Goal: Information Seeking & Learning: Find specific fact

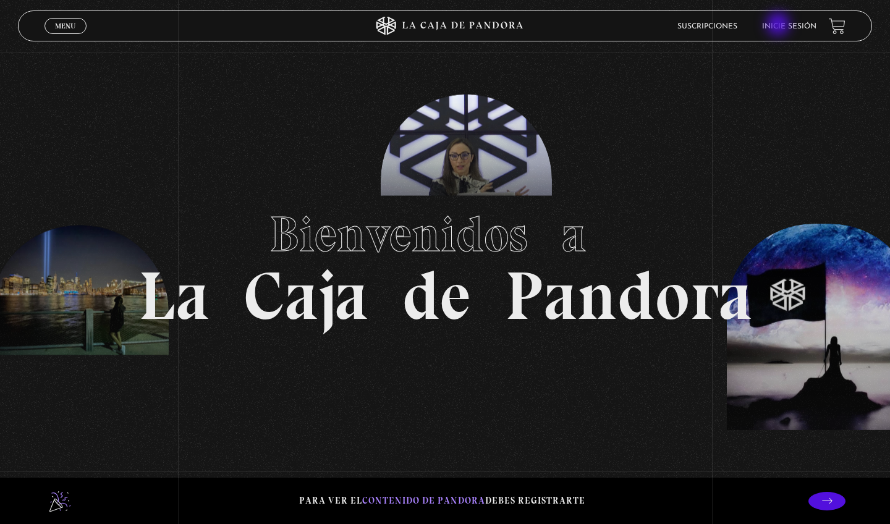
click at [780, 25] on link "Inicie sesión" at bounding box center [789, 26] width 54 height 7
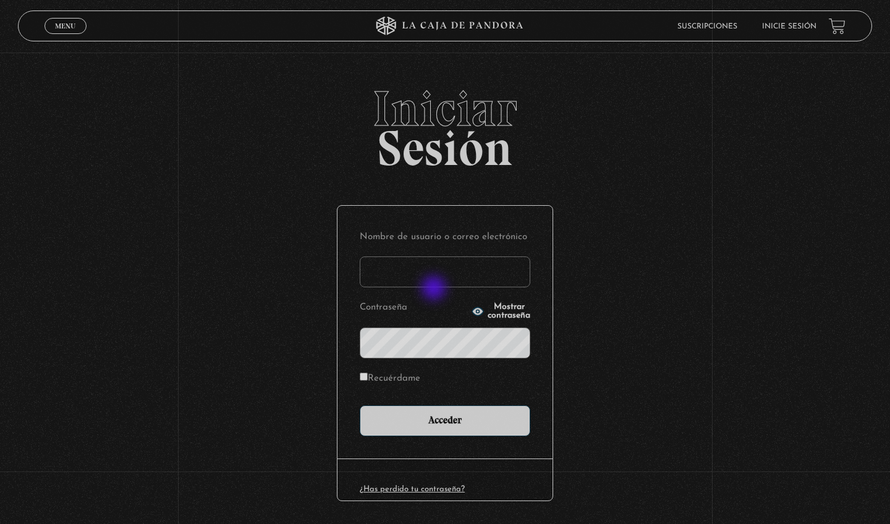
type input "[PERSON_NAME]"
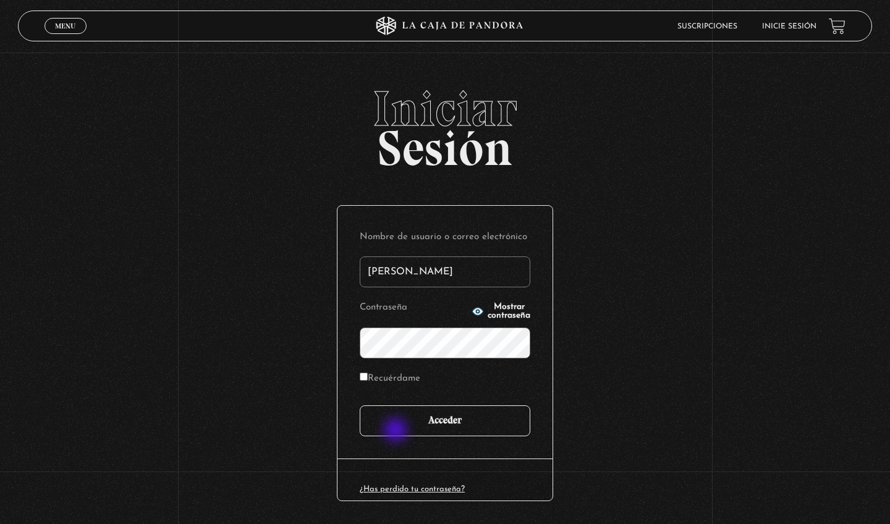
click at [397, 429] on input "Acceder" at bounding box center [445, 421] width 171 height 31
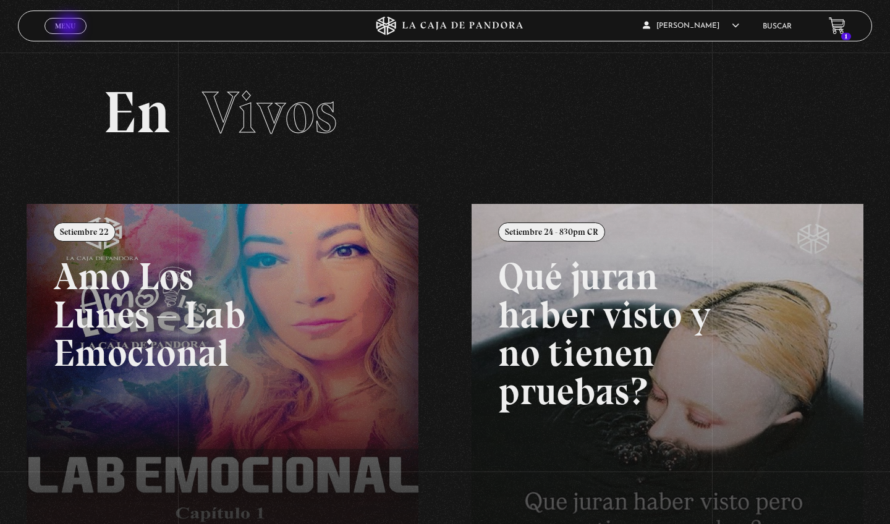
click at [70, 27] on span "Menu" at bounding box center [65, 25] width 20 height 7
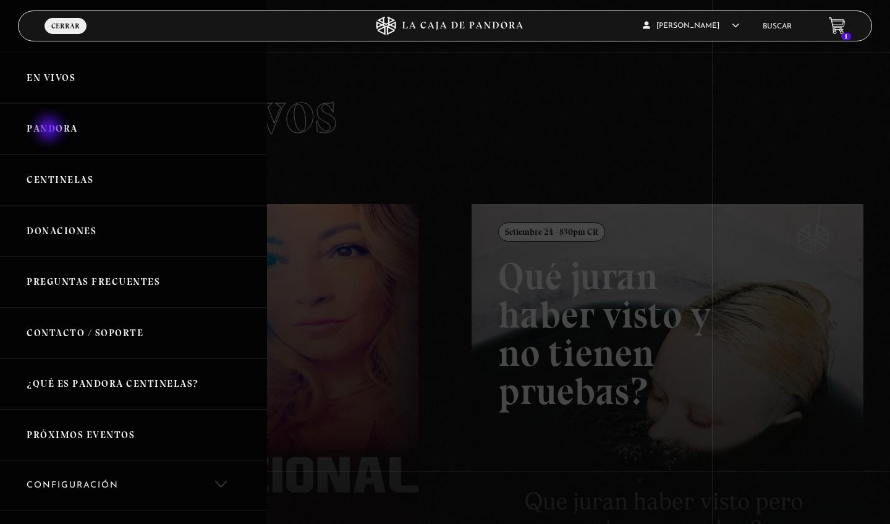
click at [50, 130] on link "Pandora" at bounding box center [133, 128] width 267 height 51
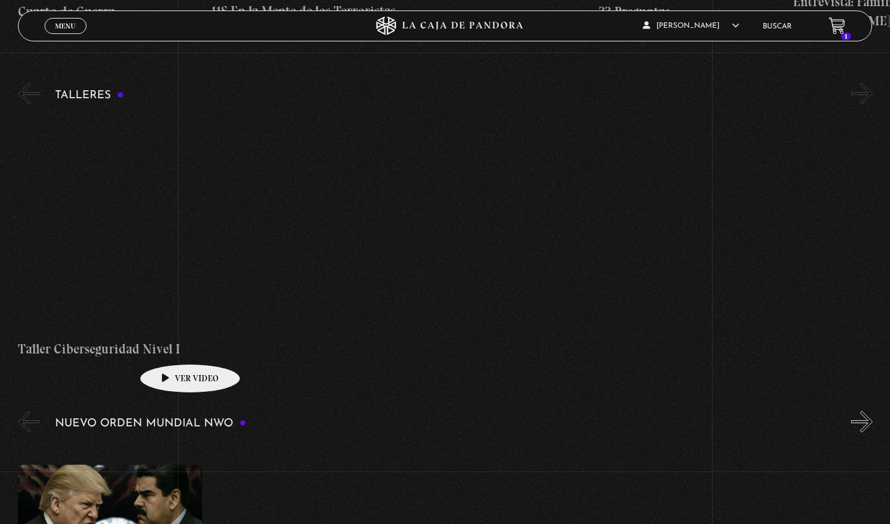
scroll to position [471, 0]
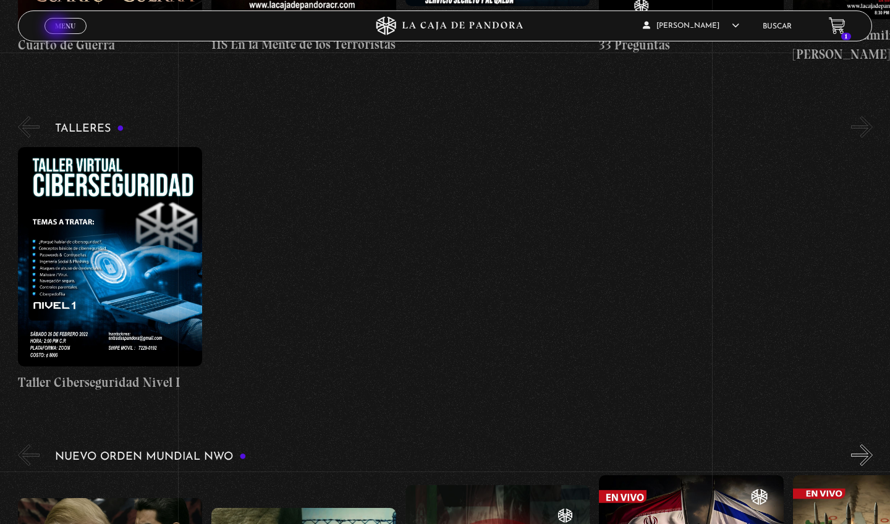
click at [60, 25] on span "Menu" at bounding box center [65, 25] width 20 height 7
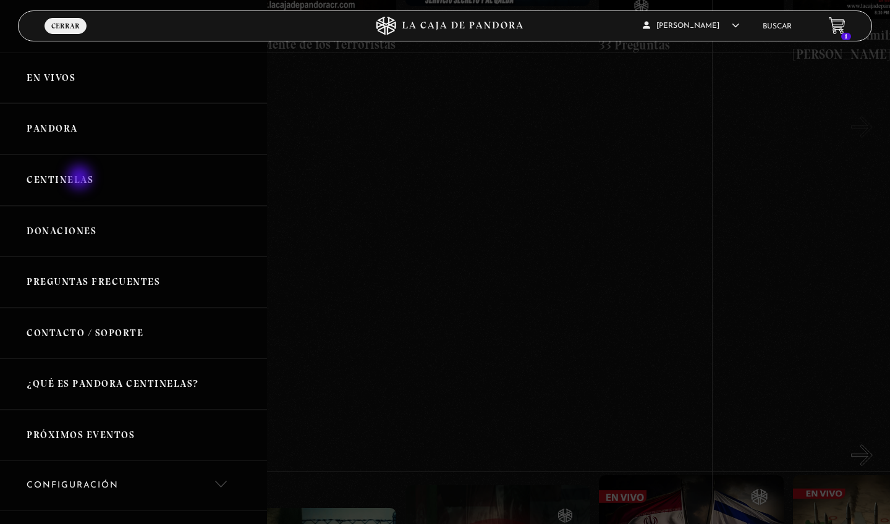
click at [81, 179] on link "Centinelas" at bounding box center [133, 180] width 267 height 51
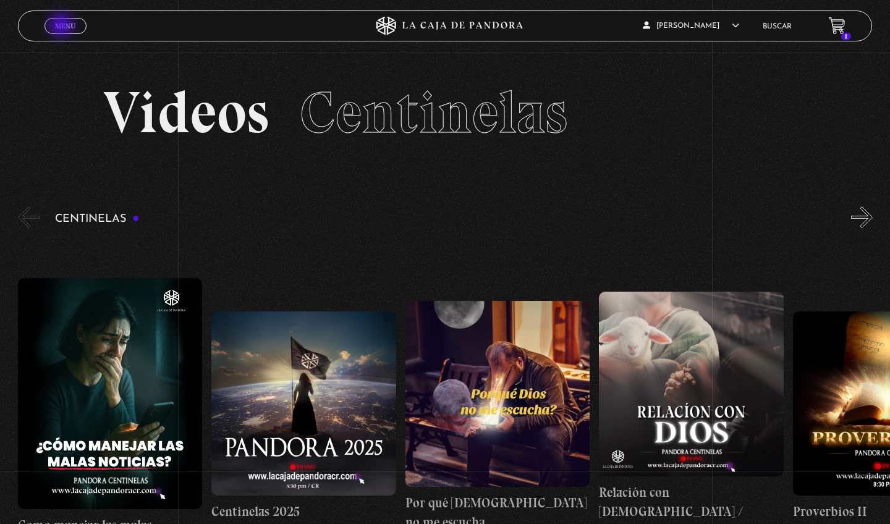
click at [63, 25] on span "Menu" at bounding box center [65, 25] width 20 height 7
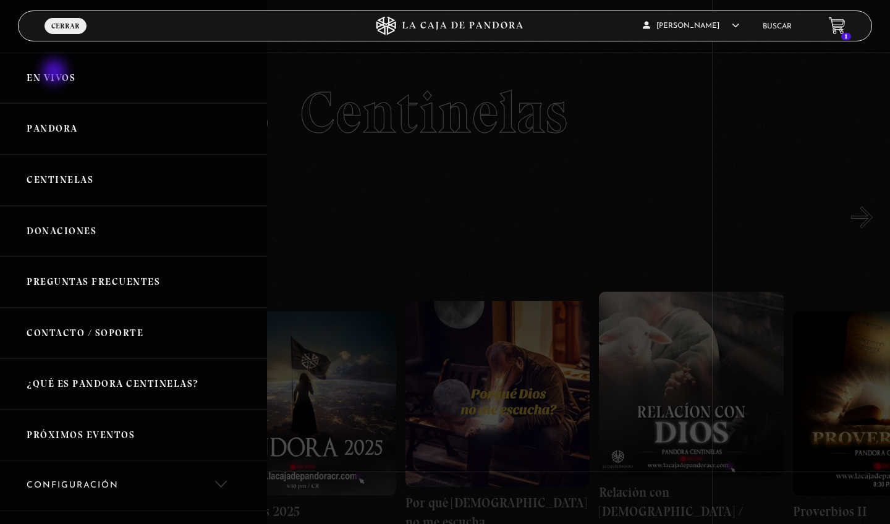
click at [56, 73] on link "En vivos" at bounding box center [133, 78] width 267 height 51
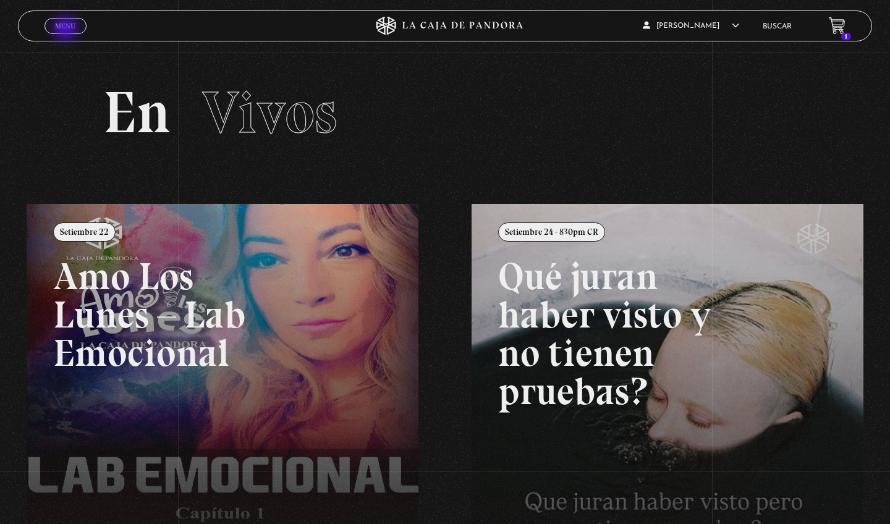
click at [67, 30] on span "Menu" at bounding box center [65, 25] width 20 height 7
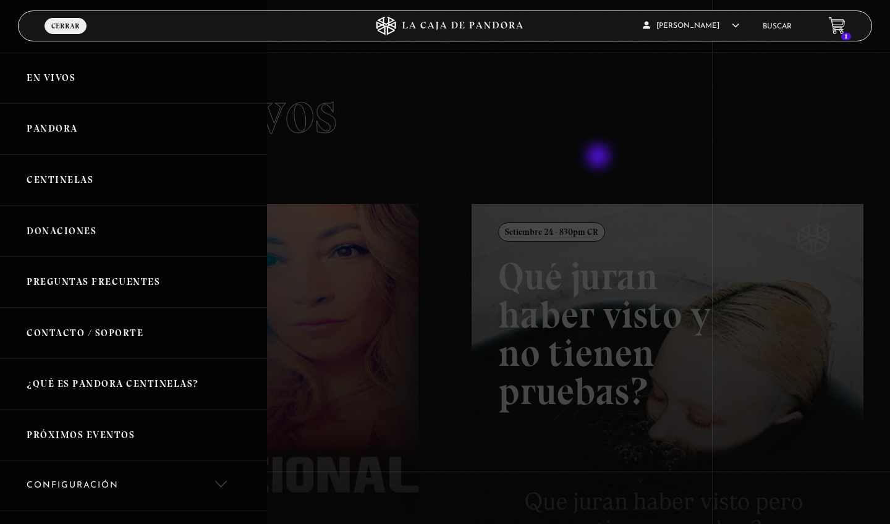
click at [600, 158] on div at bounding box center [445, 262] width 890 height 524
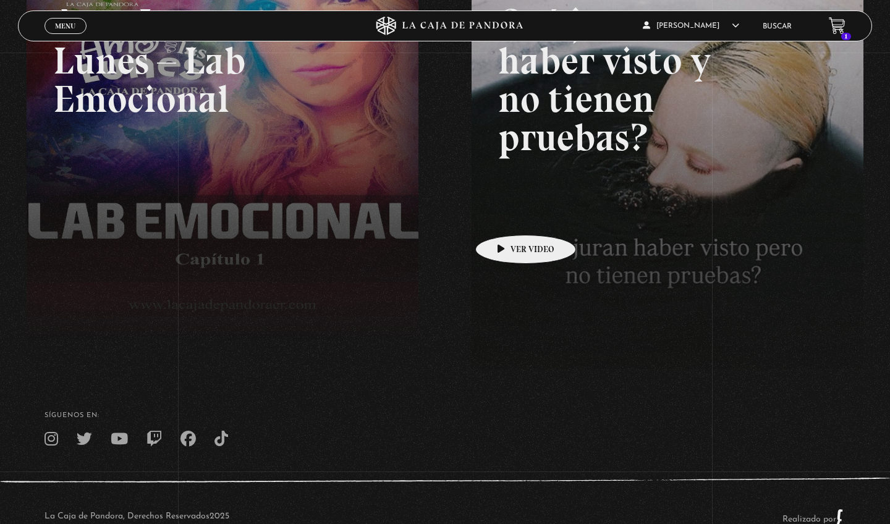
scroll to position [142, 0]
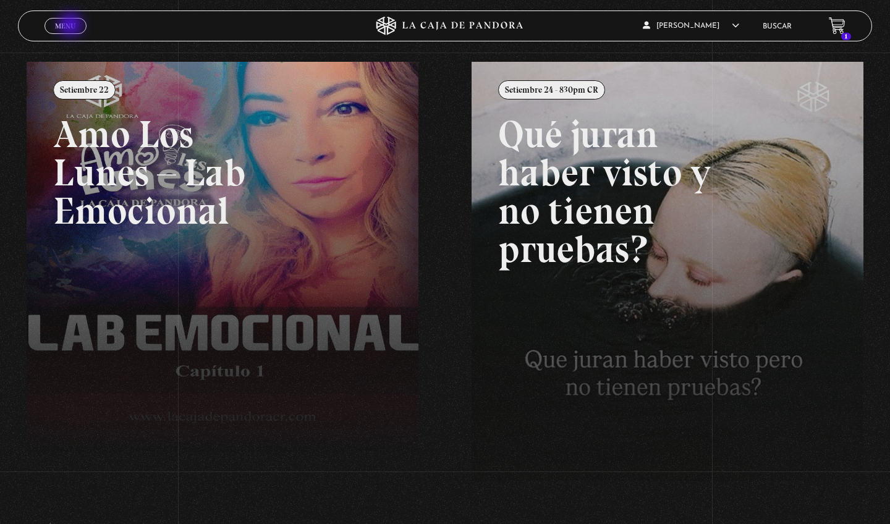
click at [72, 26] on span "Menu" at bounding box center [65, 25] width 20 height 7
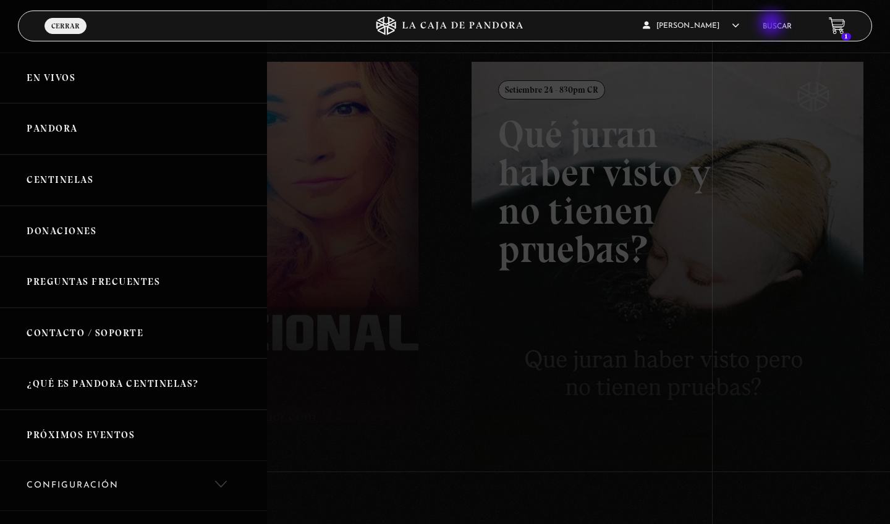
click at [773, 24] on link "Buscar" at bounding box center [777, 26] width 29 height 7
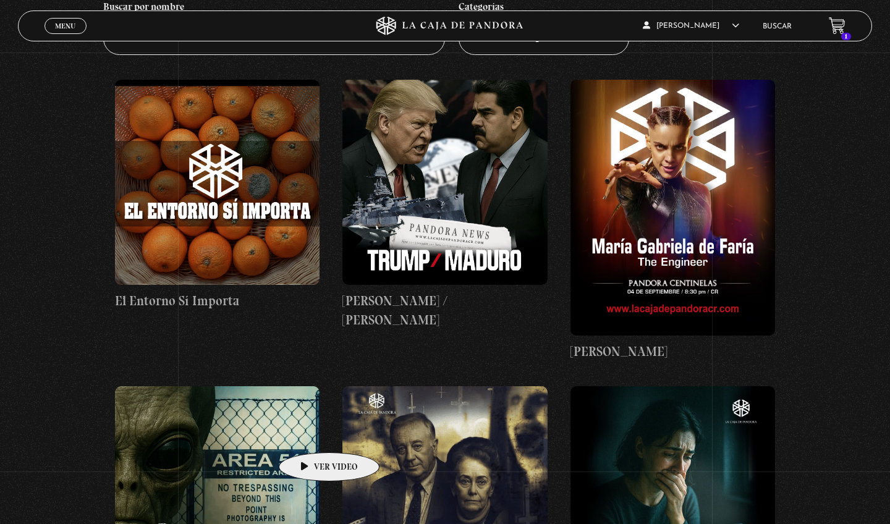
scroll to position [182, 0]
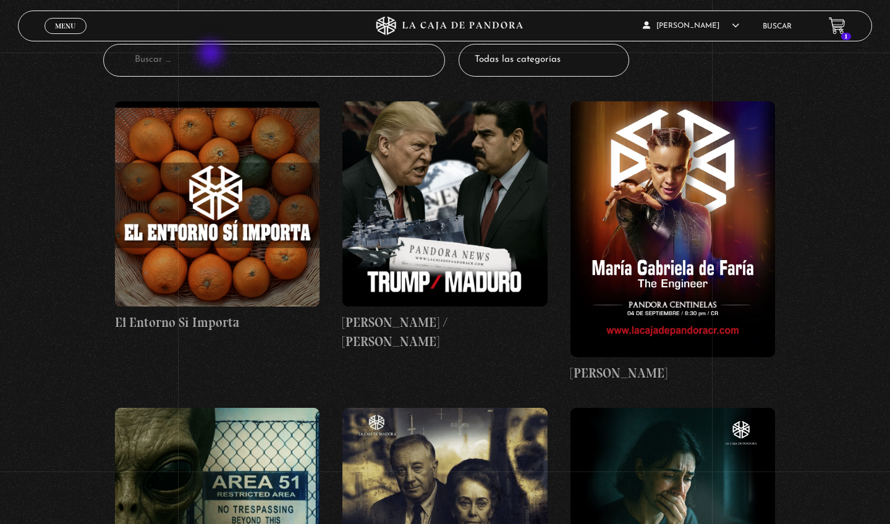
click at [212, 54] on input "Buscador" at bounding box center [274, 60] width 342 height 33
type input "balenciaga"
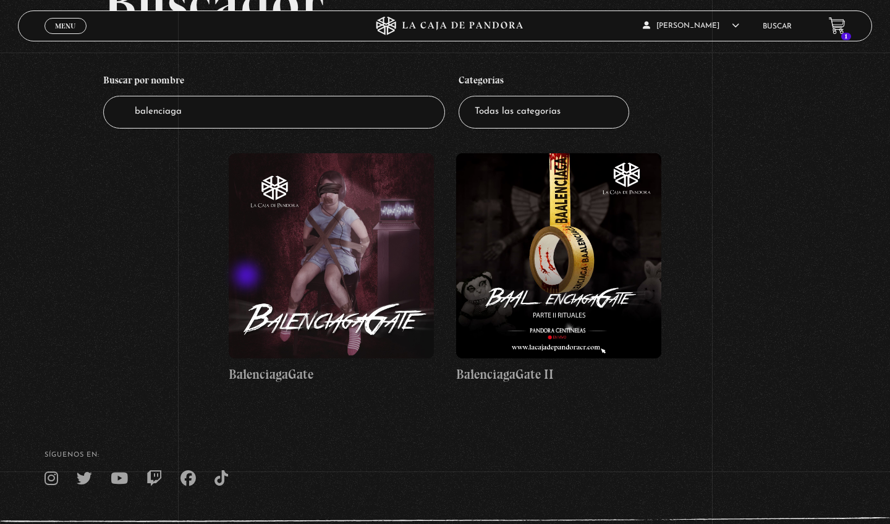
scroll to position [134, 0]
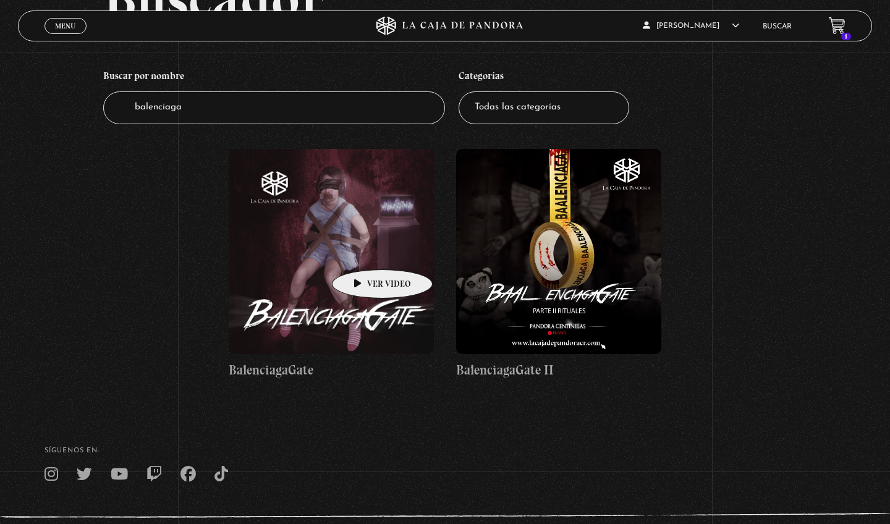
click at [363, 251] on figure at bounding box center [331, 251] width 205 height 205
